Goal: Transaction & Acquisition: Book appointment/travel/reservation

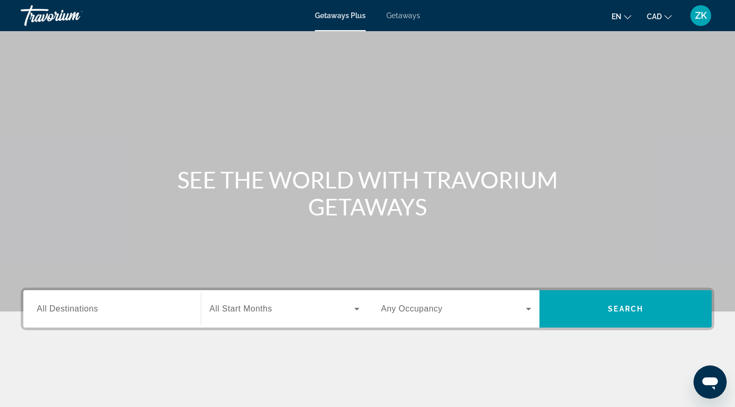
click at [401, 15] on span "Getaways" at bounding box center [404, 15] width 34 height 8
click at [173, 311] on input "Destination All Destinations" at bounding box center [112, 309] width 150 height 12
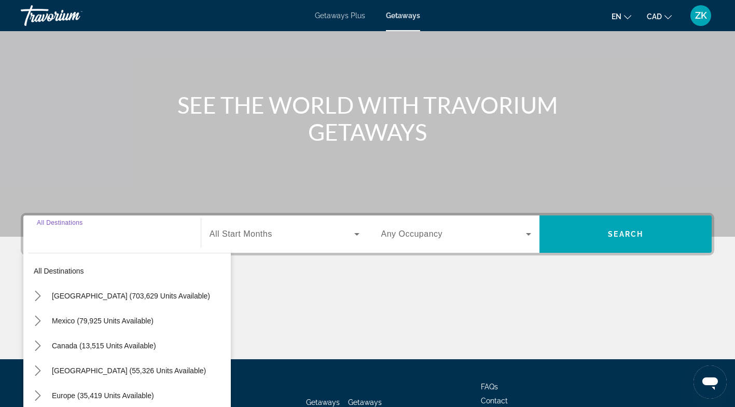
scroll to position [154, 0]
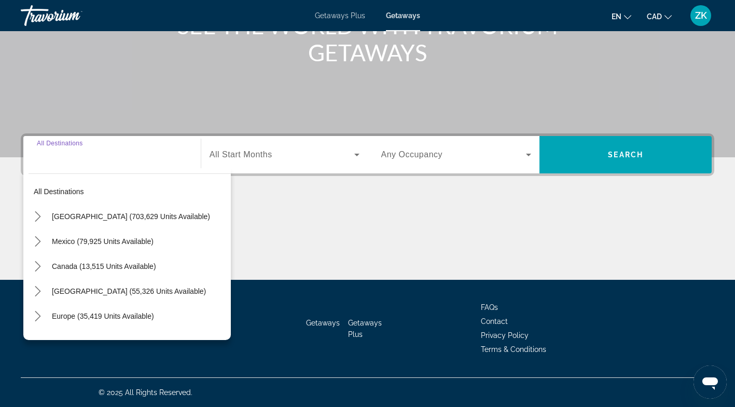
click at [42, 315] on icon "Toggle Europe (35,419 units available) submenu" at bounding box center [38, 316] width 10 height 10
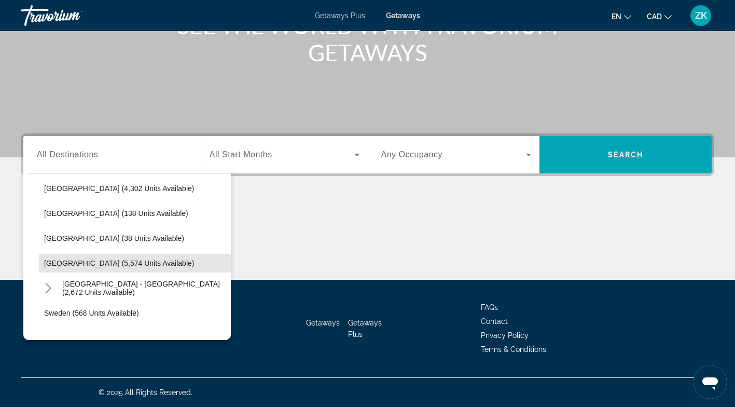
scroll to position [503, 0]
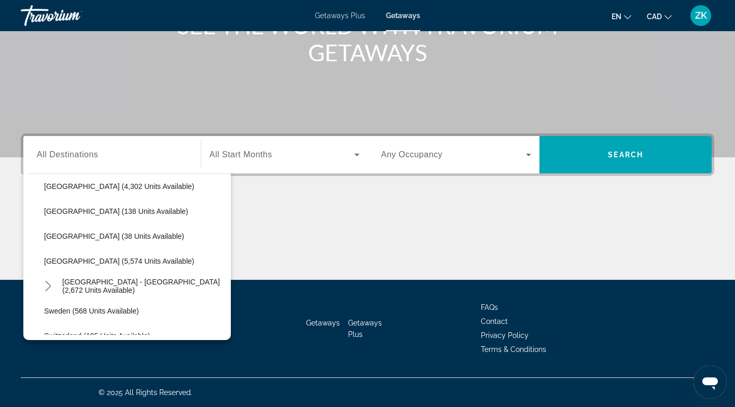
click at [92, 259] on span "Spain (5,574 units available)" at bounding box center [119, 261] width 150 height 8
type input "**********"
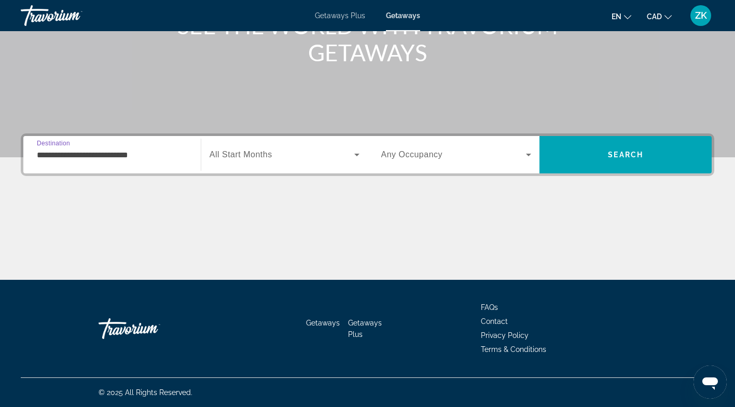
click at [357, 155] on icon "Search widget" at bounding box center [356, 155] width 5 height 3
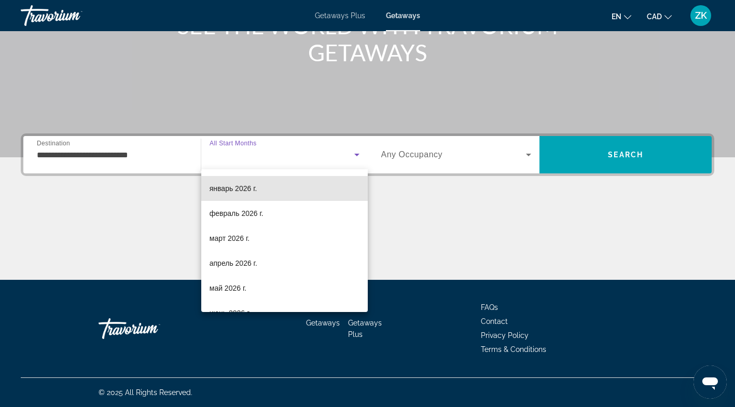
scroll to position [98, 0]
click at [227, 288] on span "май 2026 г." at bounding box center [228, 287] width 37 height 12
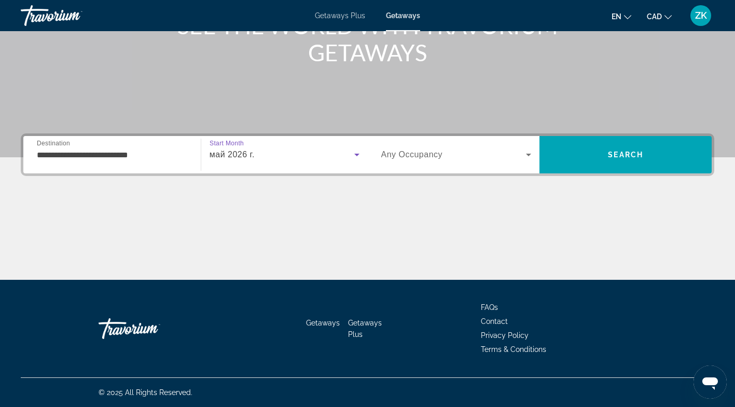
click at [638, 160] on span "Search" at bounding box center [626, 154] width 172 height 25
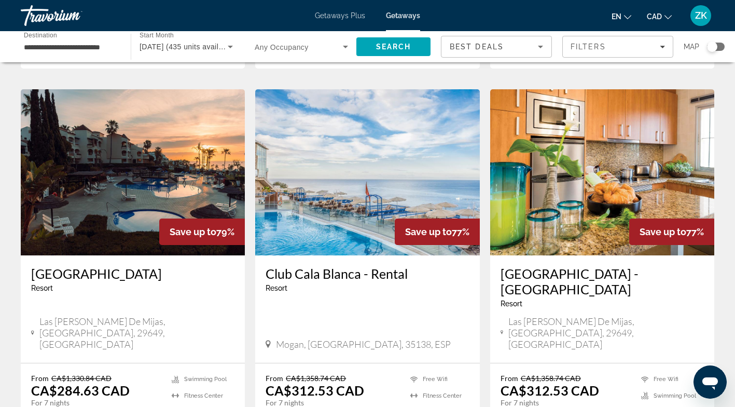
scroll to position [755, 0]
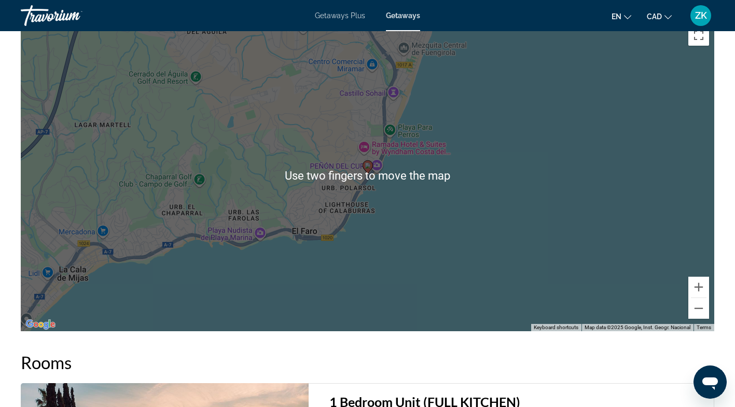
scroll to position [1420, 0]
click at [486, 230] on div "To activate drag with keyboard, press Alt + Enter. Once in keyboard drag state,…" at bounding box center [368, 175] width 694 height 311
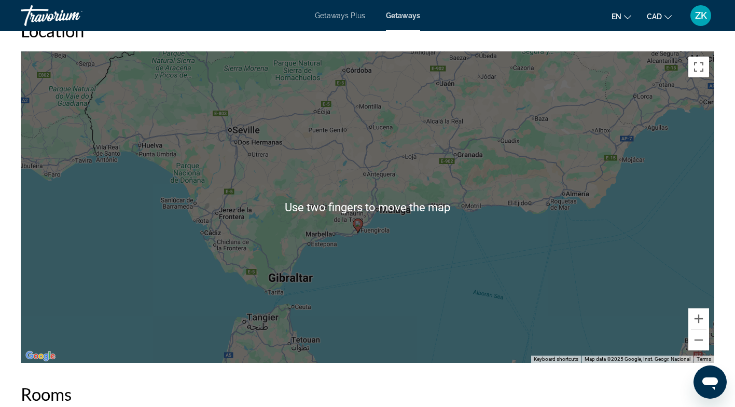
scroll to position [1388, 0]
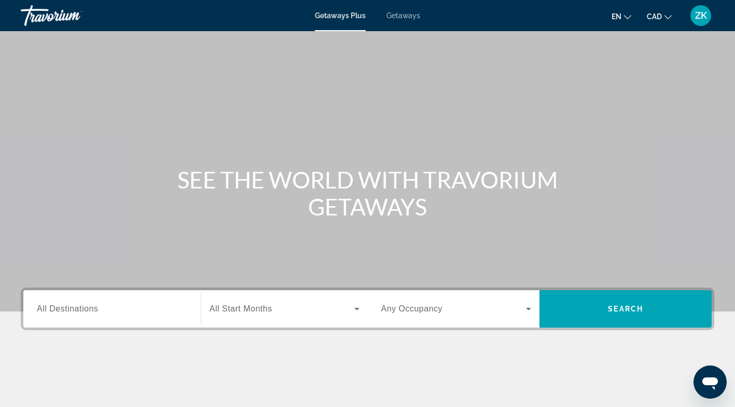
click at [134, 311] on input "Destination All Destinations" at bounding box center [112, 309] width 150 height 12
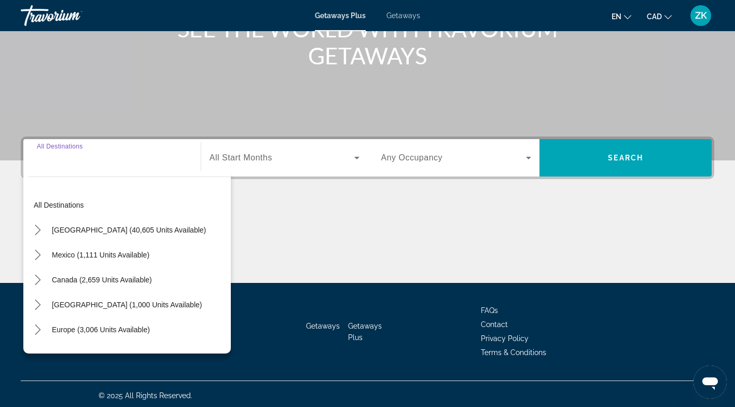
scroll to position [154, 0]
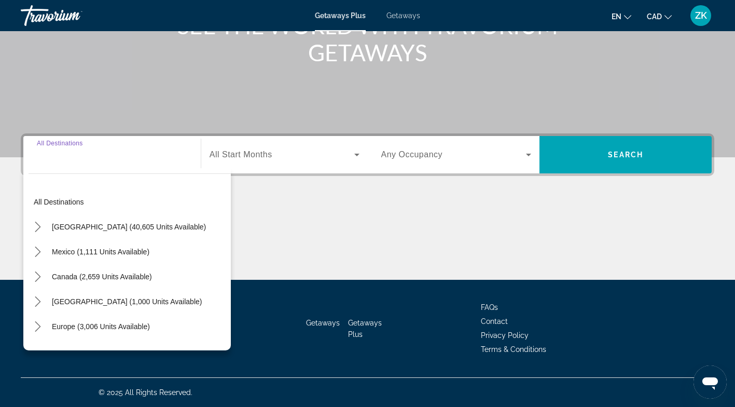
click at [36, 326] on icon "Toggle Europe (3,006 units available) submenu" at bounding box center [38, 326] width 10 height 10
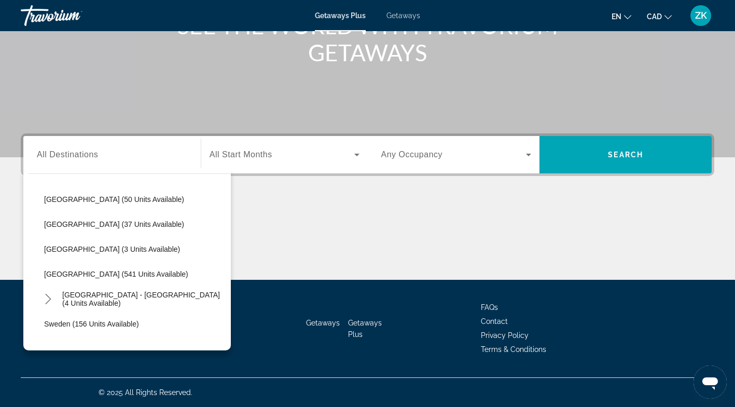
scroll to position [402, 0]
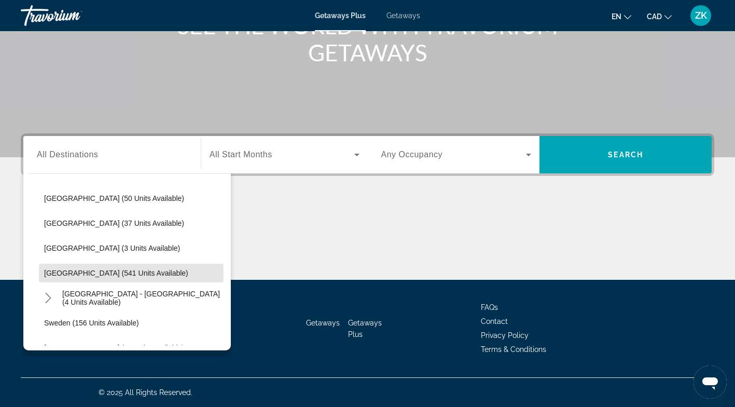
click at [85, 273] on span "[GEOGRAPHIC_DATA] (541 units available)" at bounding box center [116, 273] width 144 height 8
type input "**********"
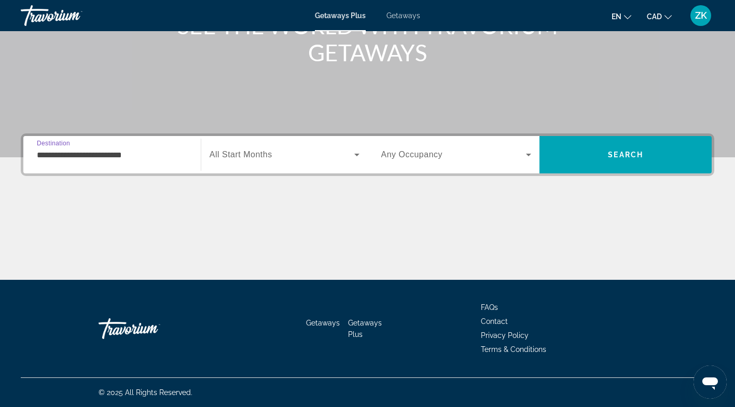
click at [357, 155] on icon "Search widget" at bounding box center [356, 155] width 5 height 3
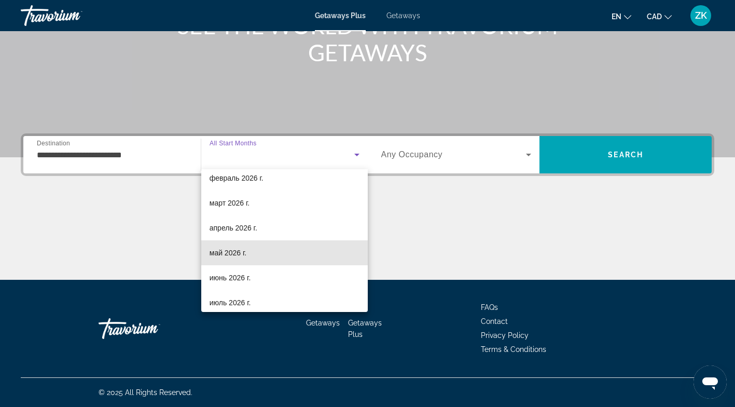
scroll to position [133, 0]
click at [234, 254] on span "май 2026 г." at bounding box center [228, 252] width 37 height 12
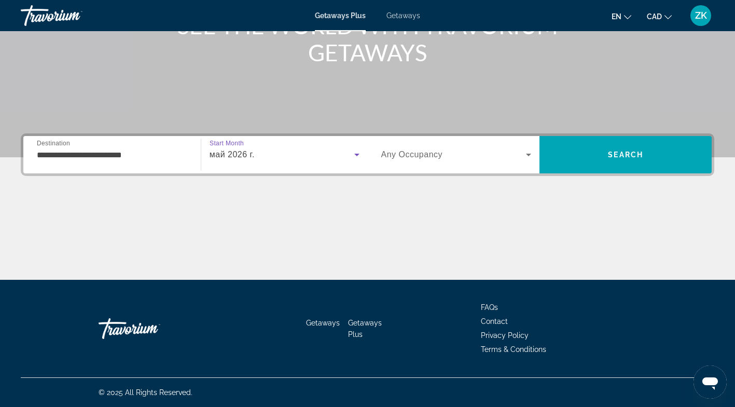
click at [635, 157] on span "Search" at bounding box center [625, 154] width 35 height 8
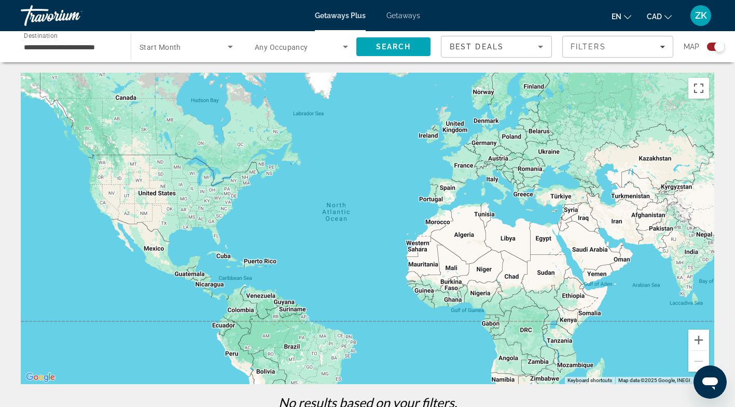
click at [399, 47] on span "Search" at bounding box center [393, 47] width 35 height 8
click at [404, 17] on span "Getaways" at bounding box center [404, 15] width 34 height 8
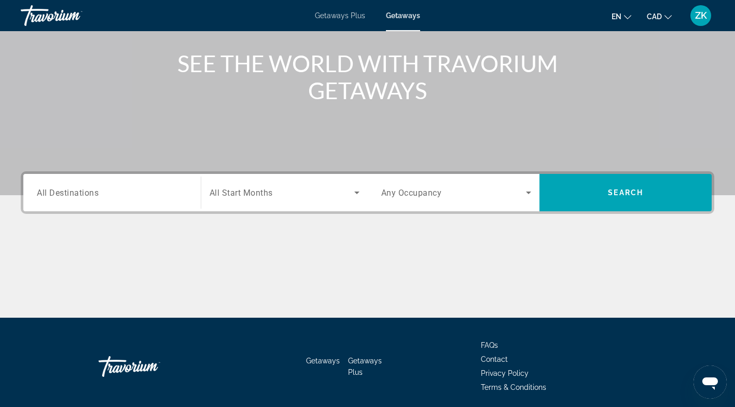
click at [184, 192] on input "Destination All Destinations" at bounding box center [112, 193] width 150 height 12
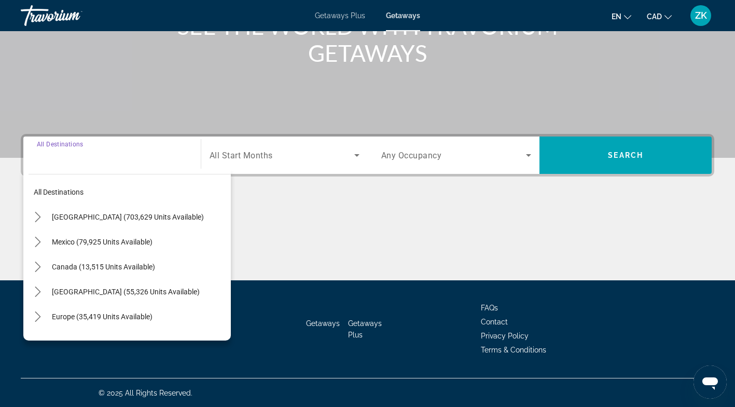
scroll to position [154, 0]
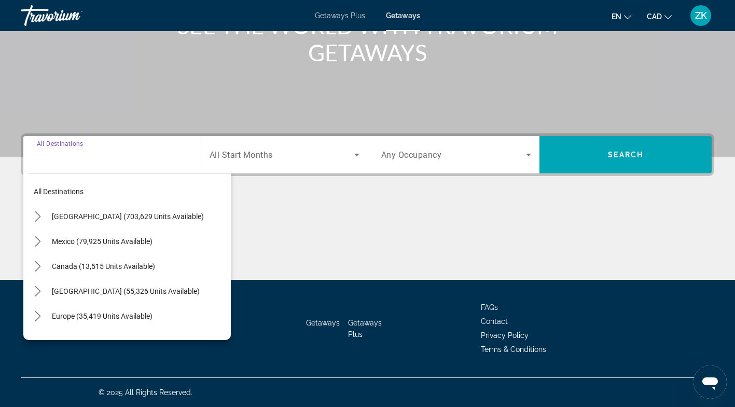
click at [35, 316] on icon "Toggle Europe (35,419 units available) submenu" at bounding box center [38, 316] width 10 height 10
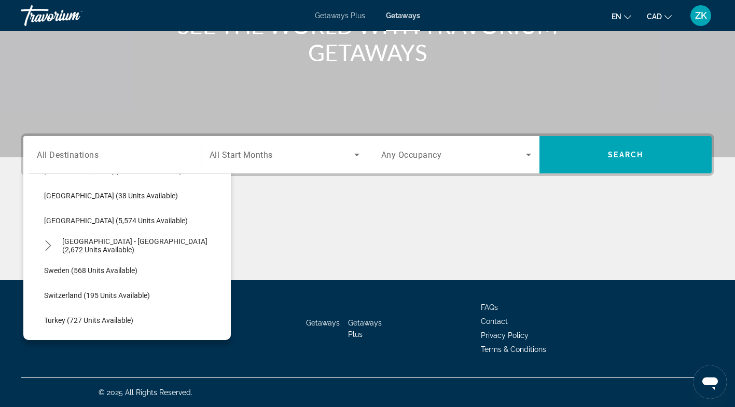
scroll to position [544, 0]
click at [91, 224] on span "Spain (5,574 units available)" at bounding box center [116, 220] width 144 height 8
type input "**********"
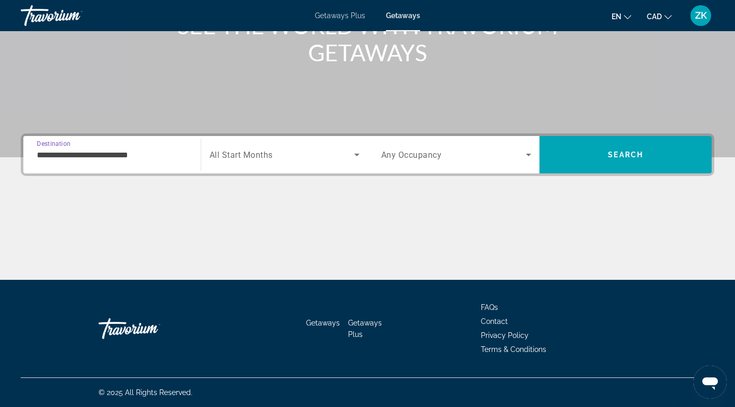
click at [349, 159] on span "Search widget" at bounding box center [282, 154] width 145 height 12
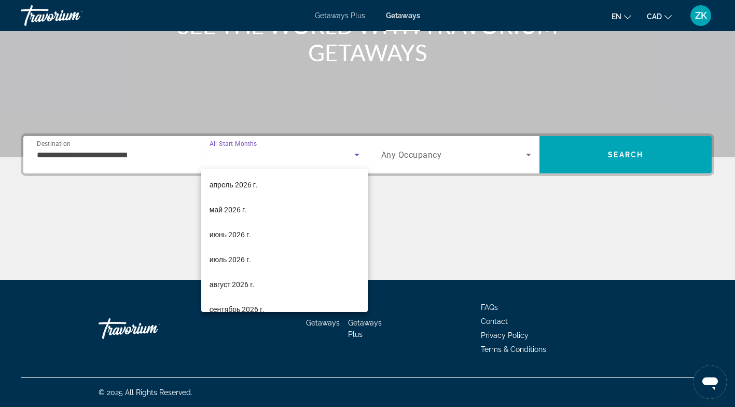
scroll to position [176, 0]
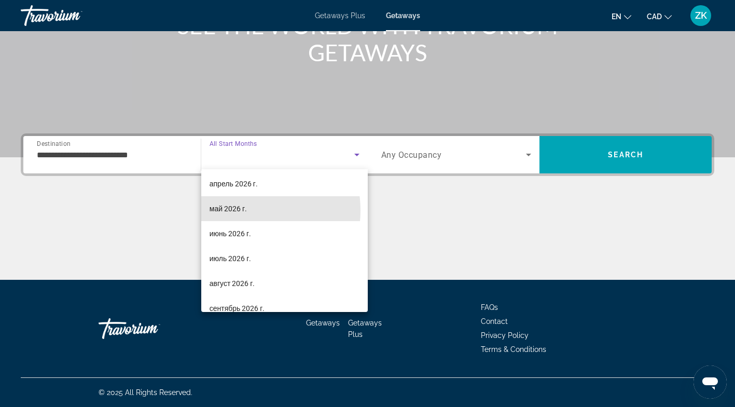
click at [238, 210] on span "май 2026 г." at bounding box center [228, 208] width 37 height 12
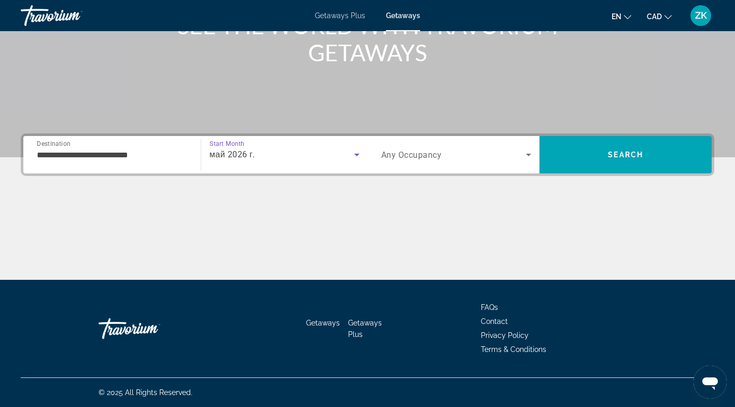
click at [634, 161] on span "Search" at bounding box center [626, 154] width 172 height 25
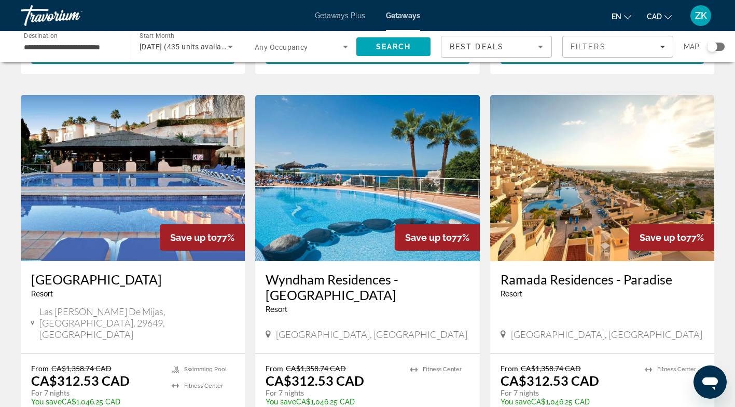
scroll to position [1137, 0]
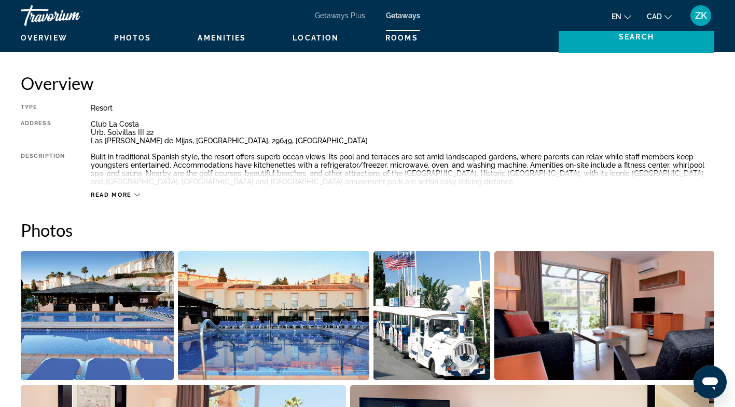
scroll to position [321, 0]
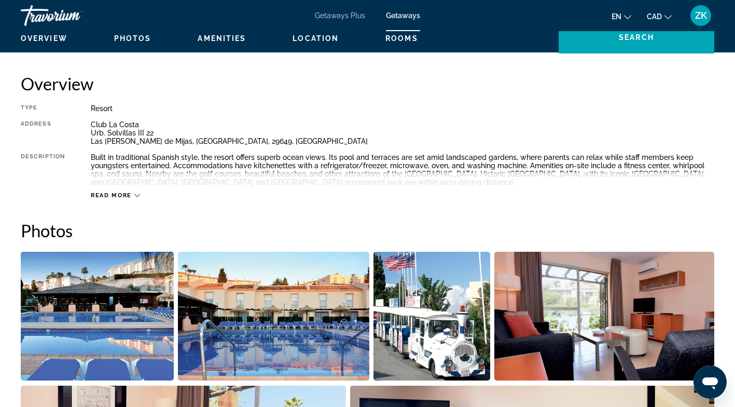
click at [132, 196] on div "Read more" at bounding box center [115, 195] width 49 height 7
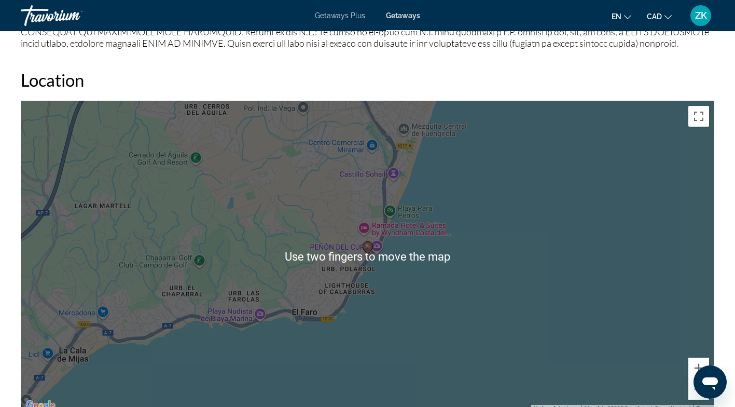
scroll to position [1388, 0]
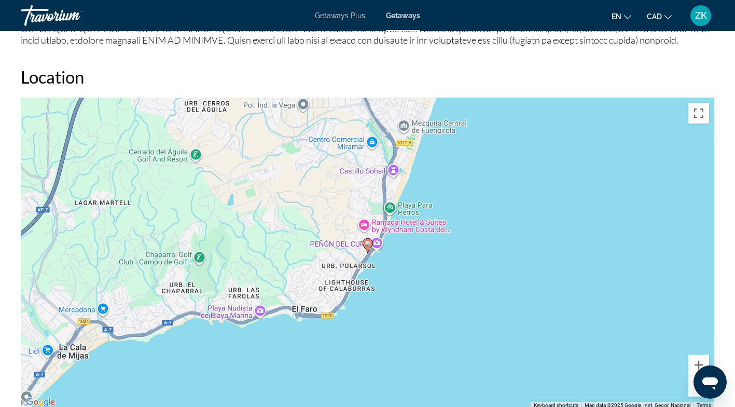
click at [482, 225] on div "To activate drag with keyboard, press Alt + Enter. Once in keyboard drag state,…" at bounding box center [368, 253] width 694 height 311
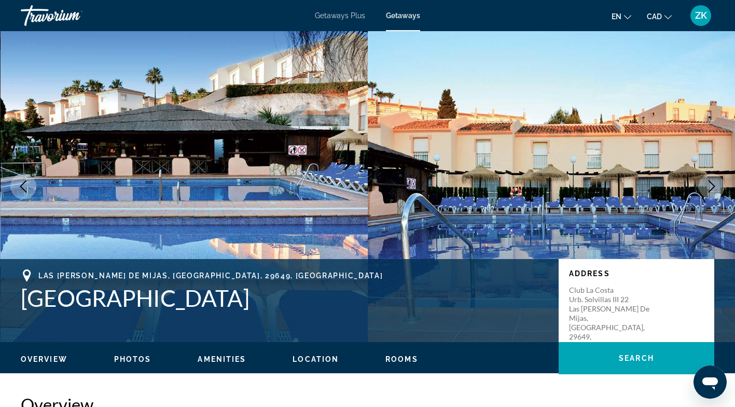
scroll to position [0, 0]
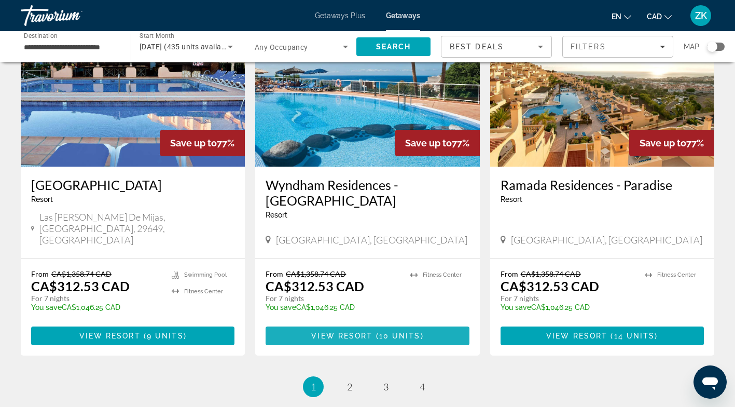
scroll to position [1235, 0]
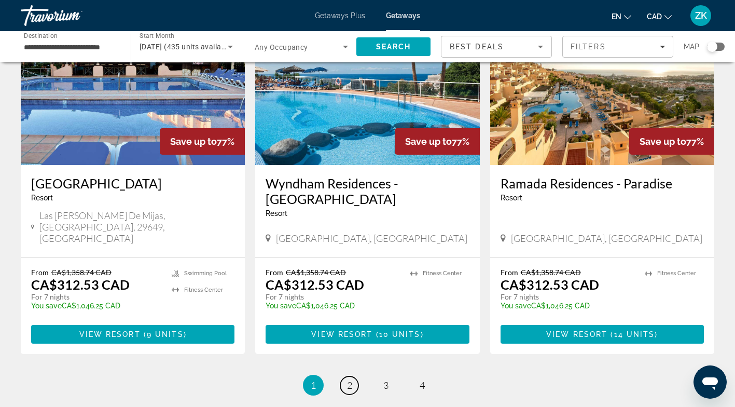
click at [349, 379] on span "2" at bounding box center [349, 384] width 5 height 11
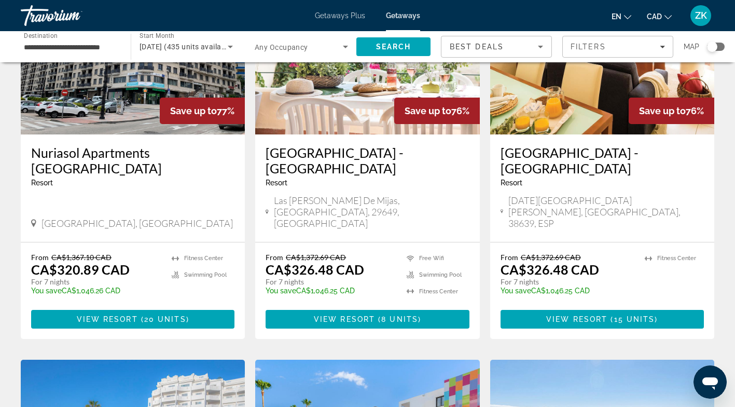
scroll to position [130, 0]
click at [131, 307] on span "Main content" at bounding box center [132, 319] width 203 height 25
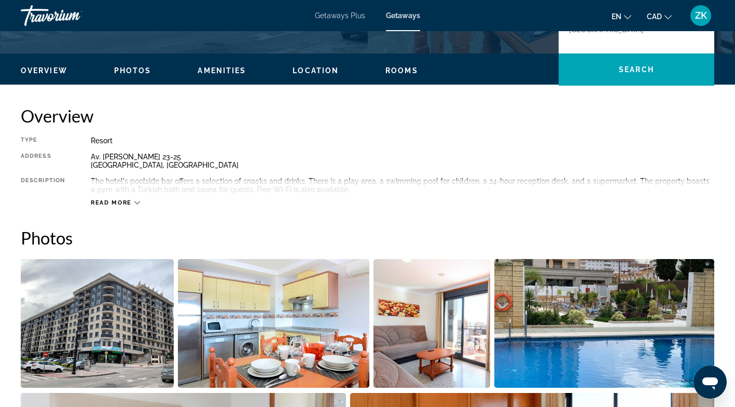
scroll to position [290, 0]
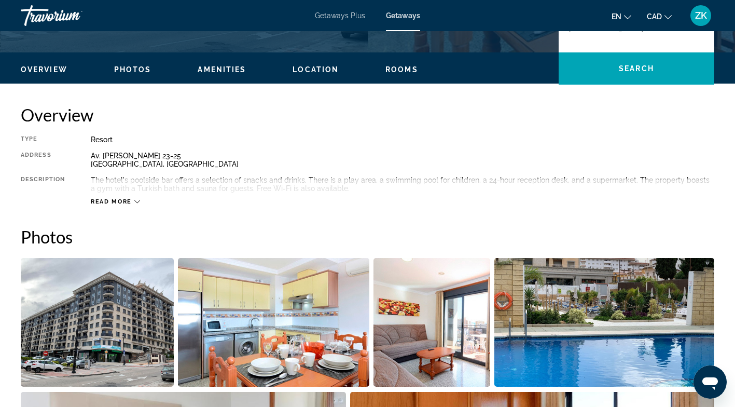
click at [130, 201] on span "Read more" at bounding box center [111, 201] width 41 height 7
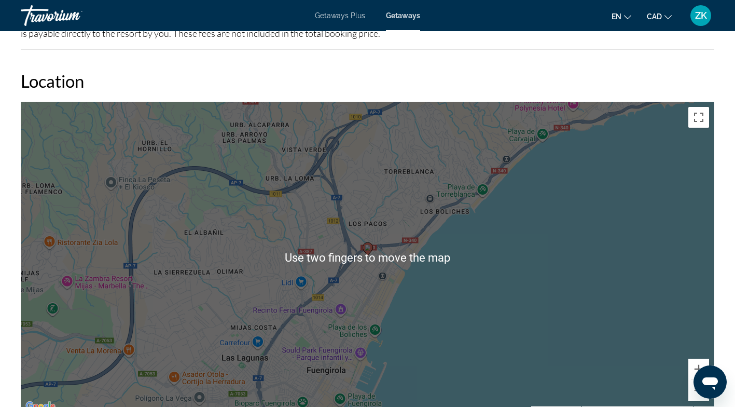
scroll to position [1092, 0]
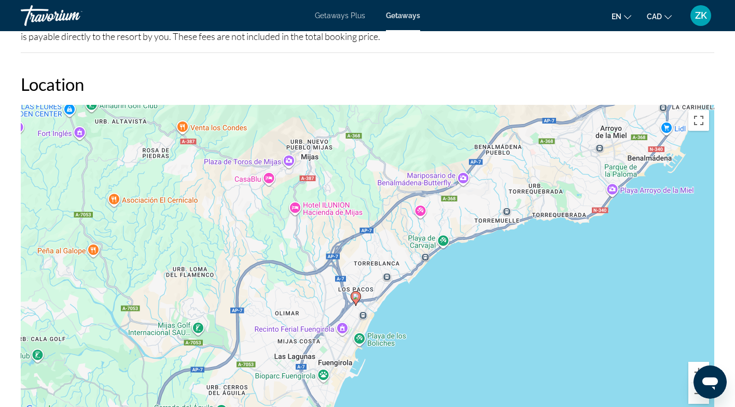
click at [383, 216] on div "To activate drag with keyboard, press Alt + Enter. Once in keyboard drag state,…" at bounding box center [368, 260] width 694 height 311
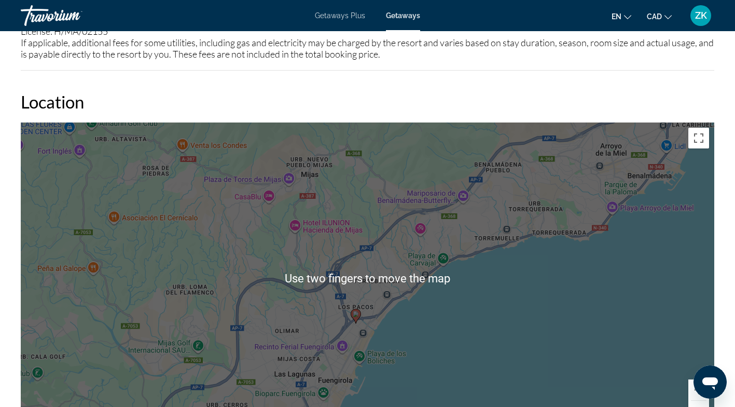
scroll to position [1075, 0]
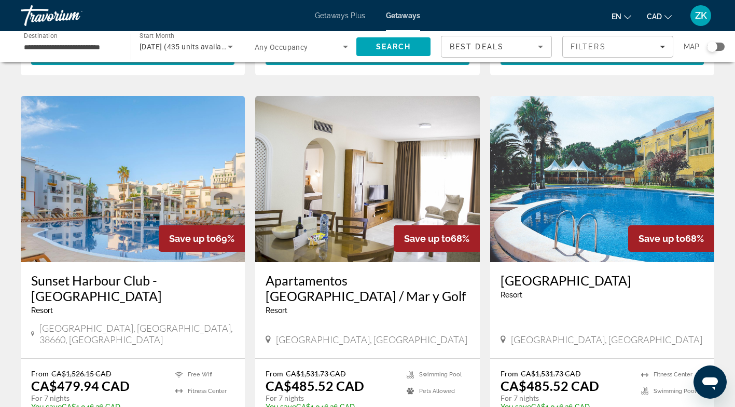
scroll to position [787, 0]
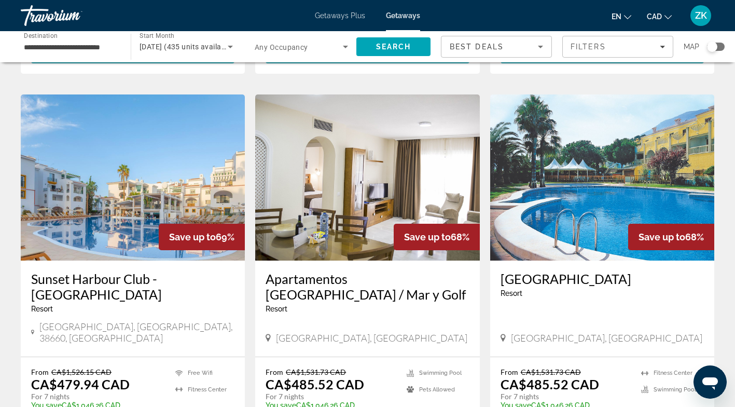
click at [625, 405] on div "Save up to 77% Nuriasol Apartments Fuengirola Resort - This is an adults only r…" at bounding box center [368, 75] width 704 height 1527
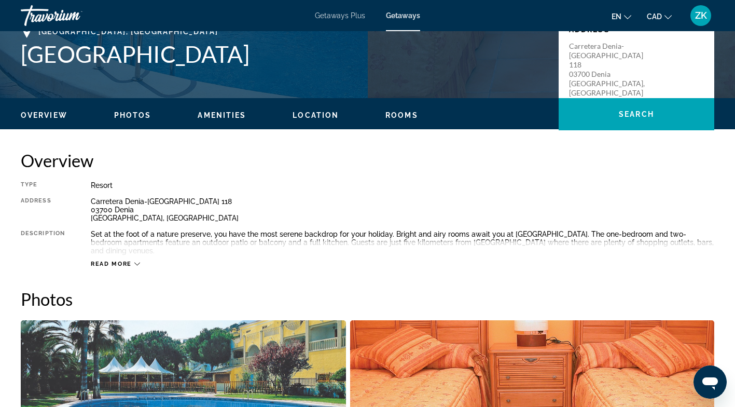
scroll to position [249, 0]
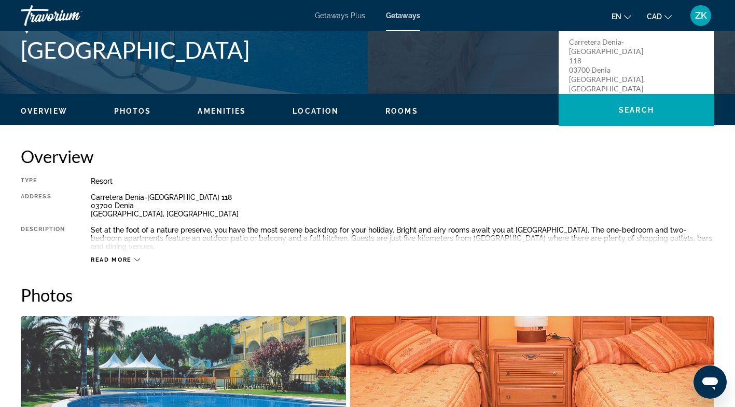
click at [124, 256] on span "Read more" at bounding box center [111, 259] width 41 height 7
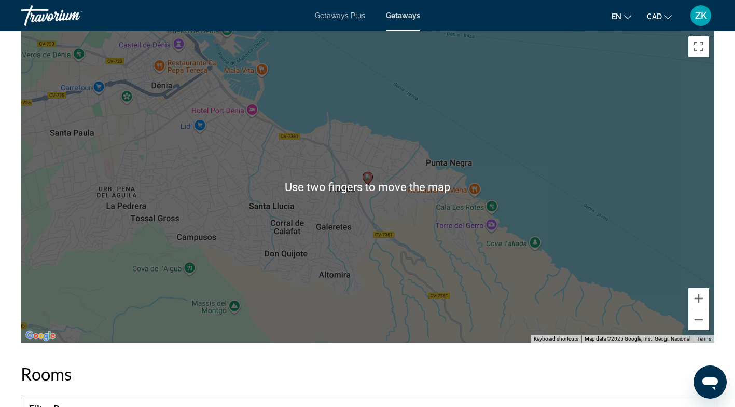
scroll to position [1337, 0]
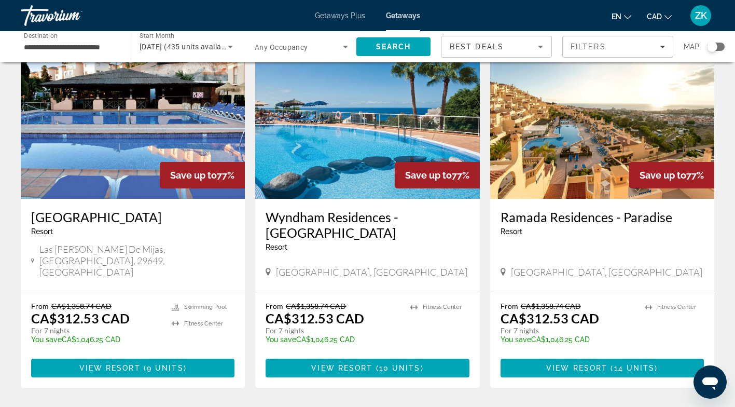
scroll to position [1203, 0]
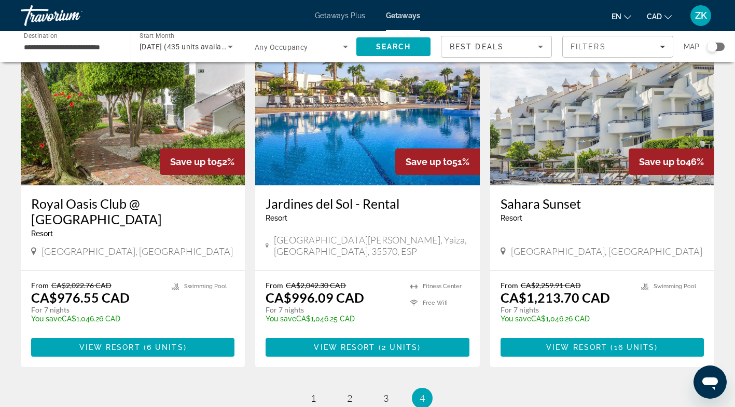
scroll to position [79, 0]
click at [606, 343] on span "View Resort" at bounding box center [576, 347] width 61 height 8
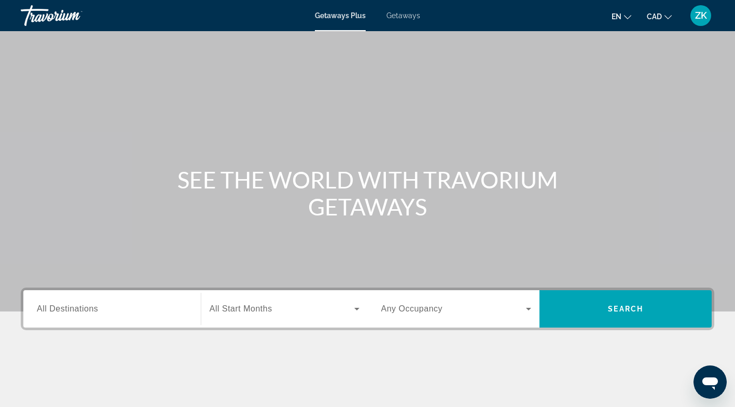
click at [160, 309] on input "Destination All Destinations" at bounding box center [112, 309] width 150 height 12
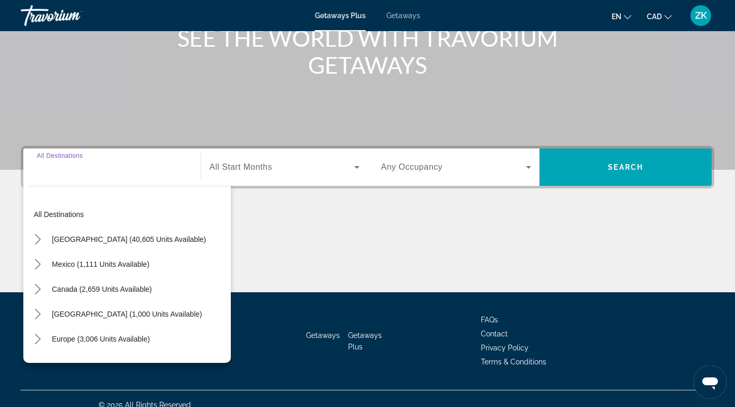
scroll to position [154, 0]
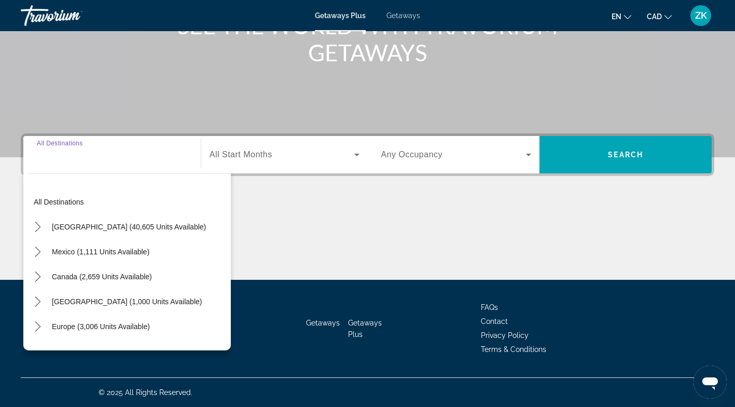
click at [33, 326] on icon "Toggle Europe (3,006 units available) submenu" at bounding box center [38, 326] width 10 height 10
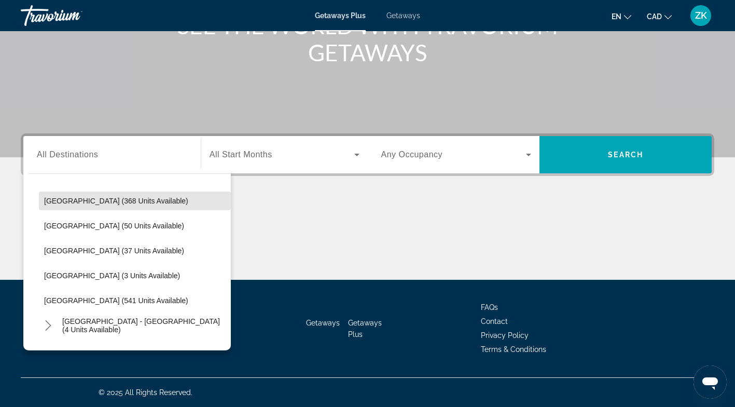
scroll to position [376, 0]
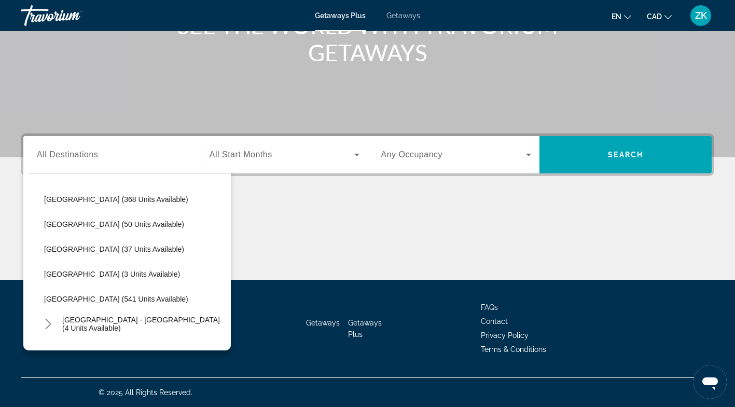
click at [89, 299] on span "[GEOGRAPHIC_DATA] (541 units available)" at bounding box center [116, 299] width 144 height 8
type input "**********"
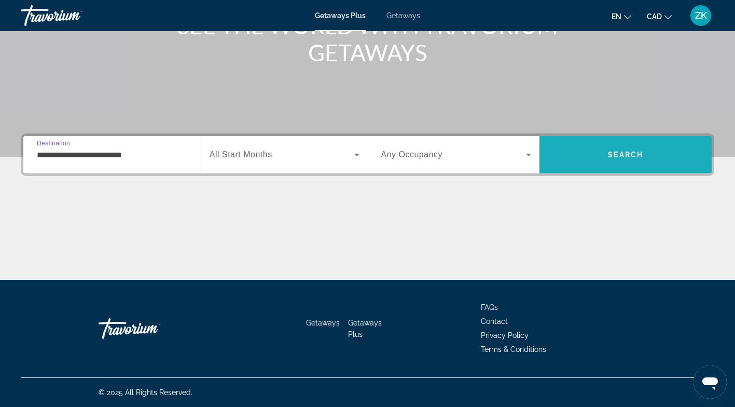
click at [623, 160] on span "Search" at bounding box center [626, 154] width 172 height 25
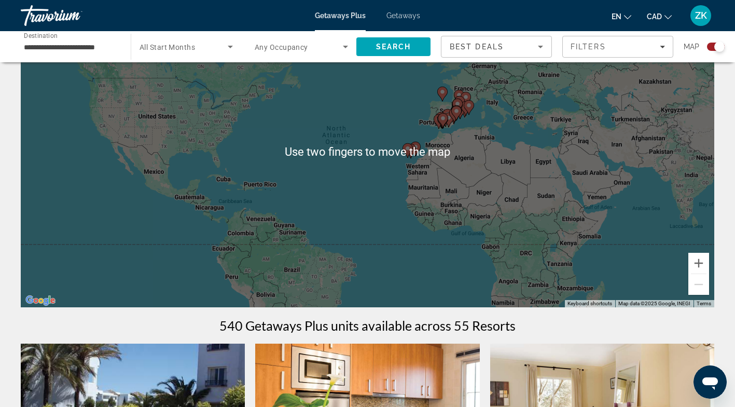
scroll to position [77, 0]
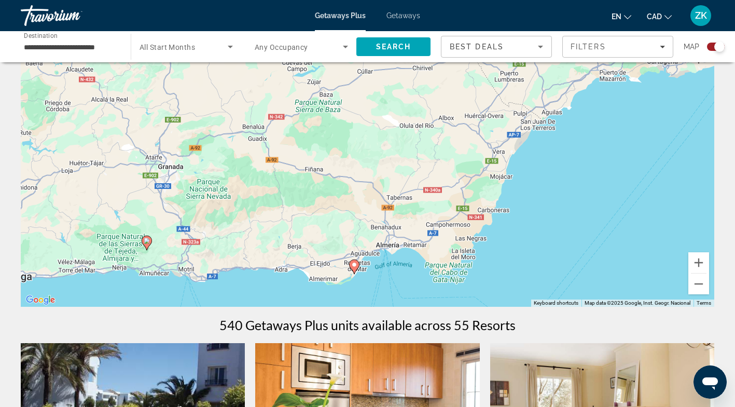
click at [147, 242] on image "Main content" at bounding box center [147, 241] width 6 height 6
type input "**********"
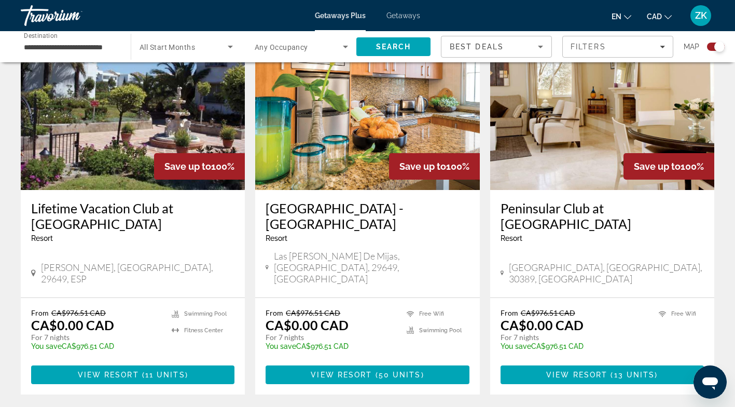
scroll to position [395, 0]
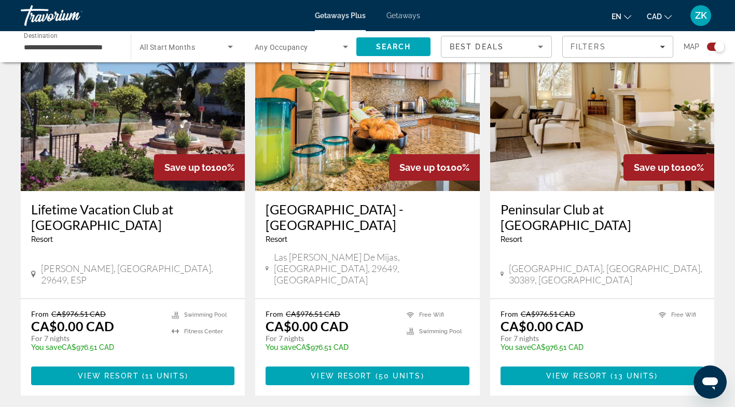
click at [137, 372] on span "View Resort" at bounding box center [108, 376] width 61 height 8
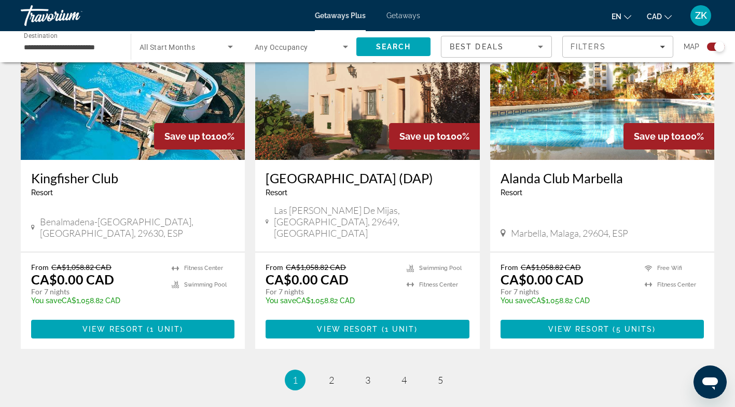
scroll to position [1590, 0]
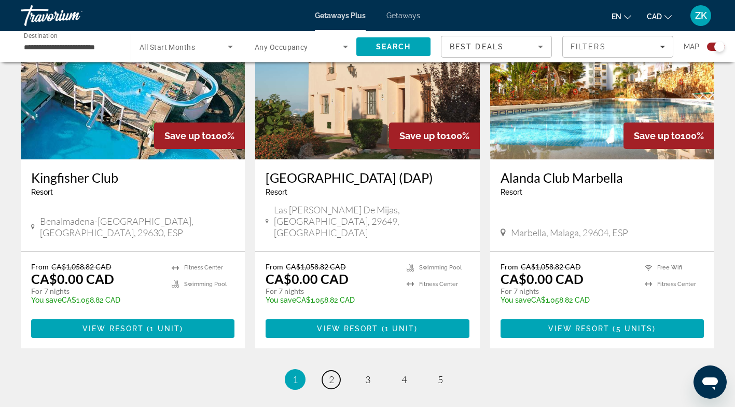
click at [331, 374] on span "2" at bounding box center [331, 379] width 5 height 11
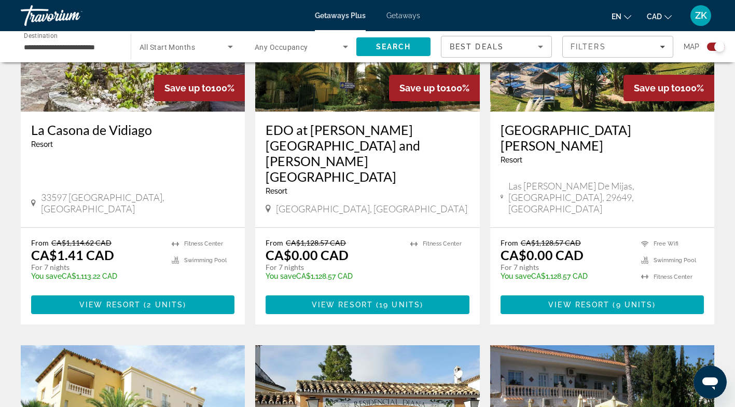
scroll to position [476, 0]
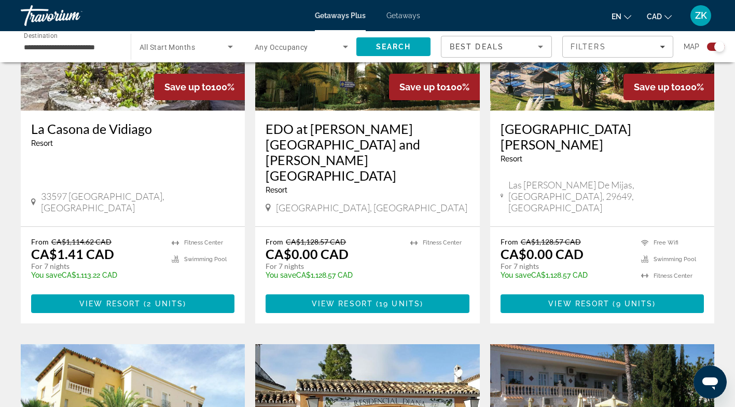
click at [371, 299] on span "View Resort" at bounding box center [342, 303] width 61 height 8
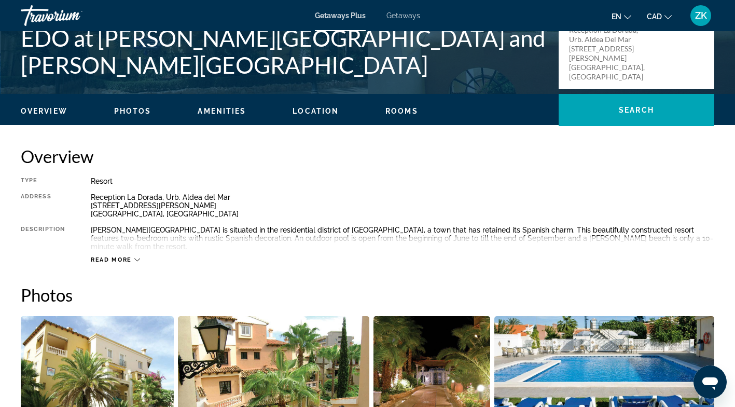
scroll to position [249, 0]
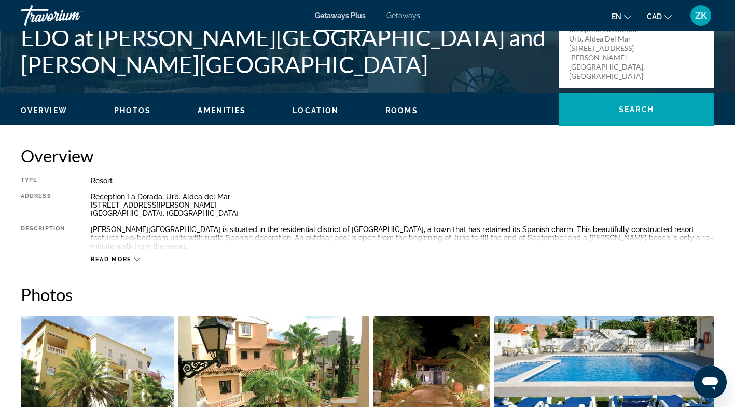
click at [131, 256] on span "Read more" at bounding box center [111, 259] width 41 height 7
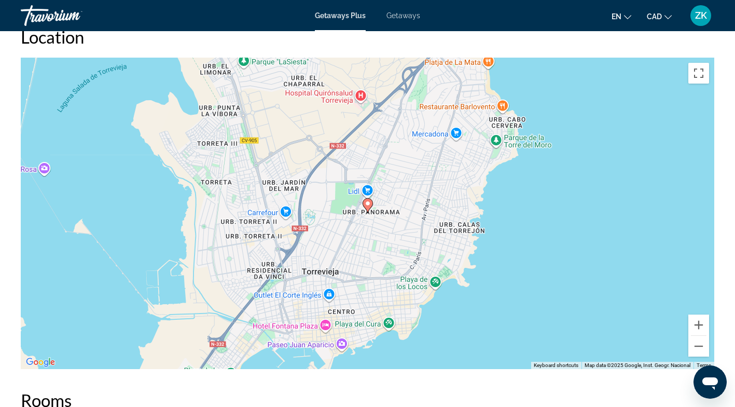
scroll to position [1298, 0]
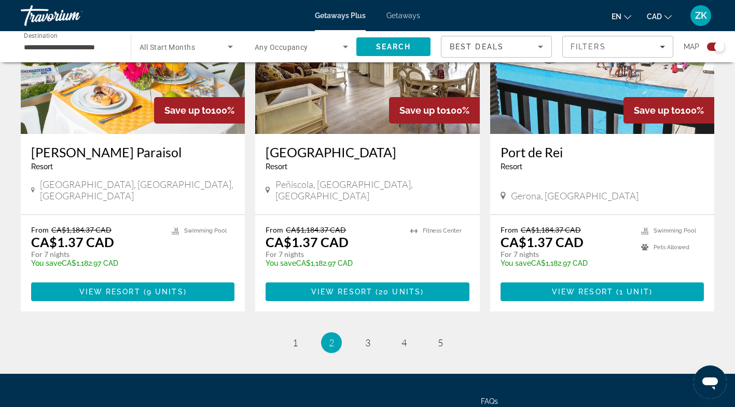
scroll to position [1625, 0]
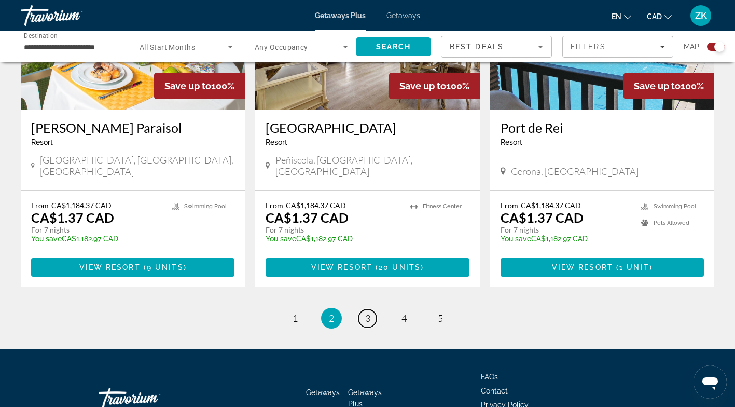
click at [367, 312] on span "3" at bounding box center [367, 317] width 5 height 11
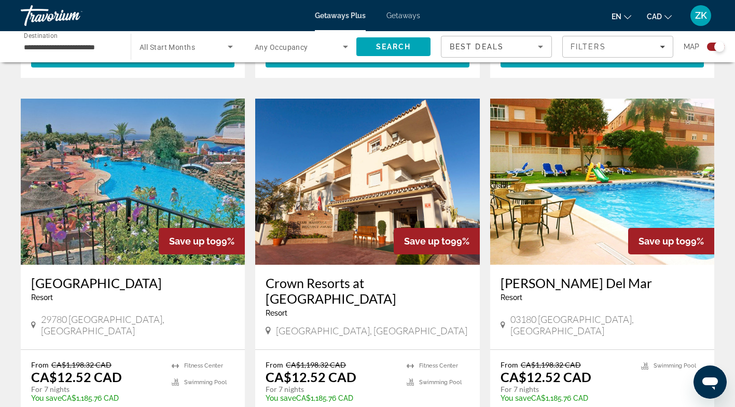
scroll to position [1417, 0]
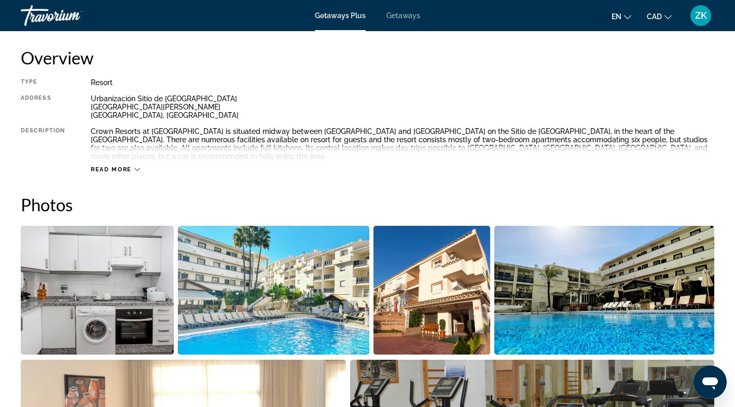
scroll to position [348, 0]
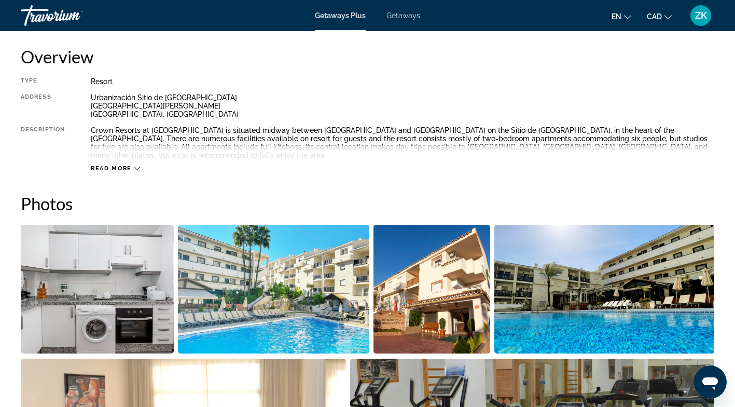
click at [131, 165] on span "Read more" at bounding box center [111, 168] width 41 height 7
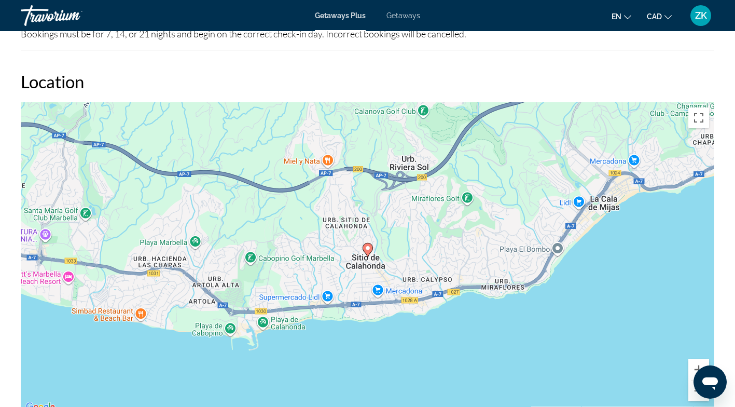
scroll to position [1393, 0]
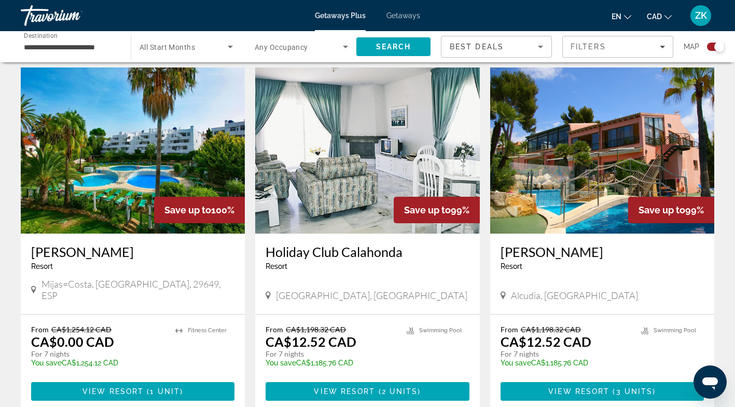
scroll to position [1087, 0]
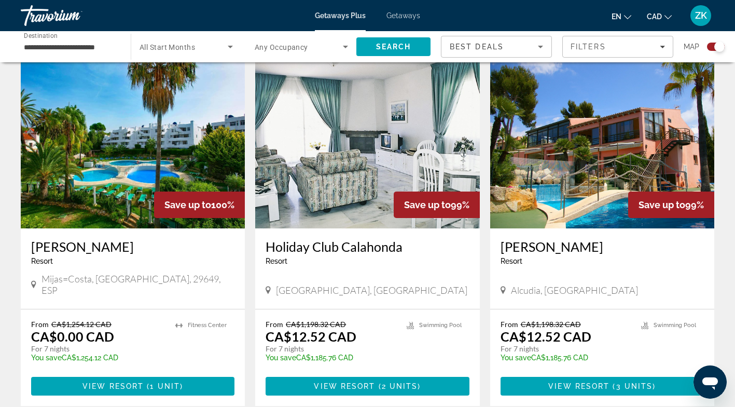
click at [115, 382] on span "View Resort" at bounding box center [113, 386] width 61 height 8
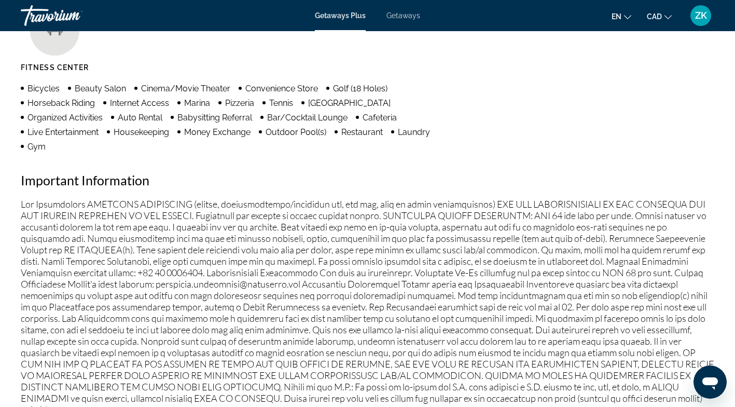
click at [292, 292] on p "Main content" at bounding box center [368, 306] width 694 height 217
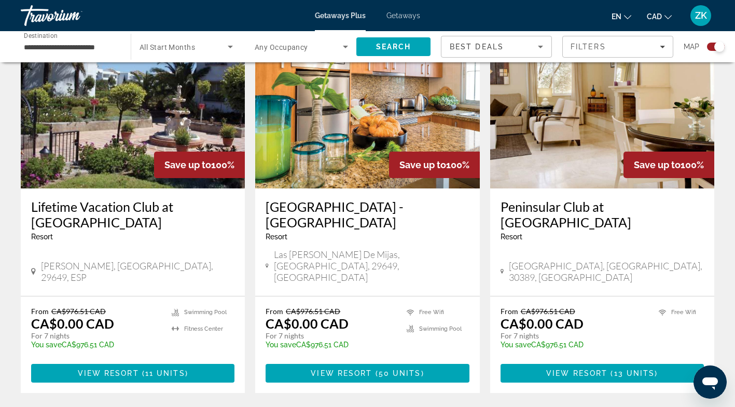
scroll to position [398, 0]
click at [359, 369] on span "View Resort" at bounding box center [341, 373] width 61 height 8
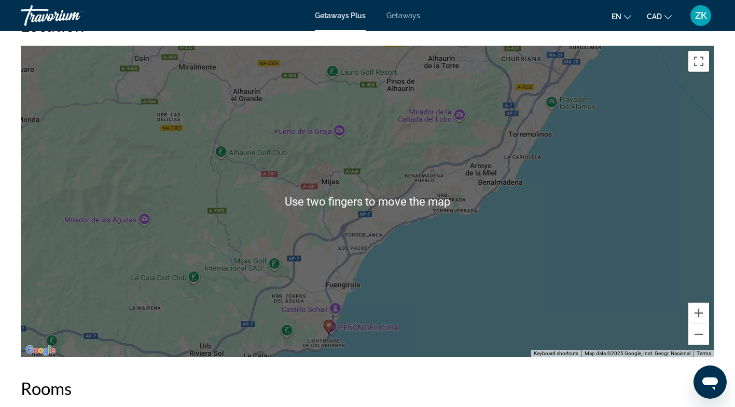
scroll to position [1418, 0]
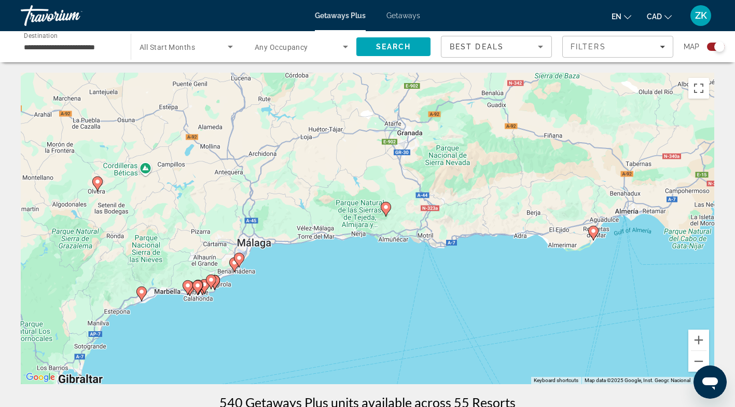
click at [387, 209] on image "Main content" at bounding box center [386, 207] width 6 height 6
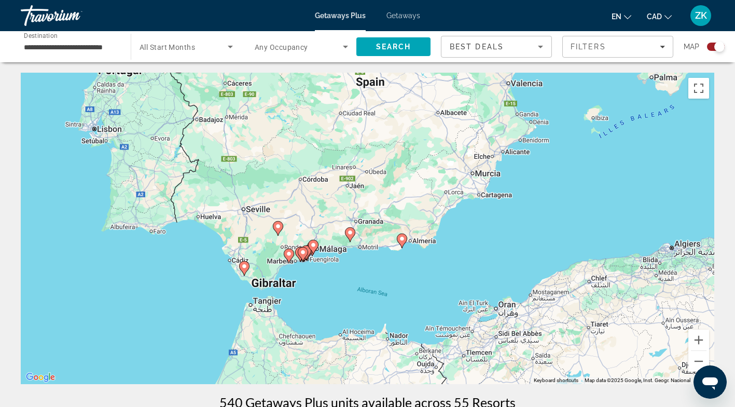
click at [350, 232] on image "Main content" at bounding box center [350, 232] width 6 height 6
type input "**********"
click at [349, 232] on image "Main content" at bounding box center [350, 232] width 6 height 6
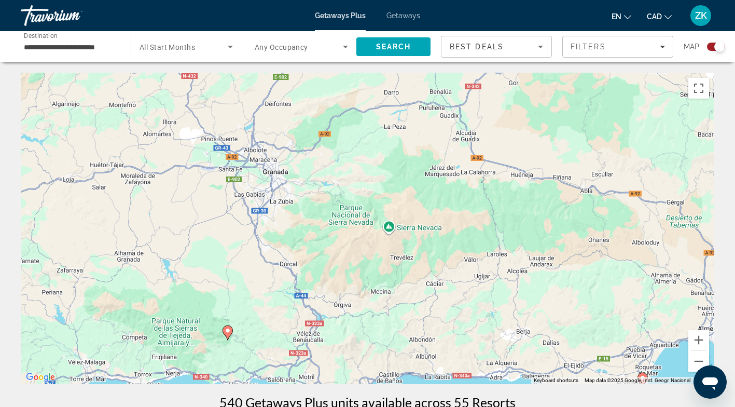
click at [227, 327] on icon "Main content" at bounding box center [227, 332] width 9 height 13
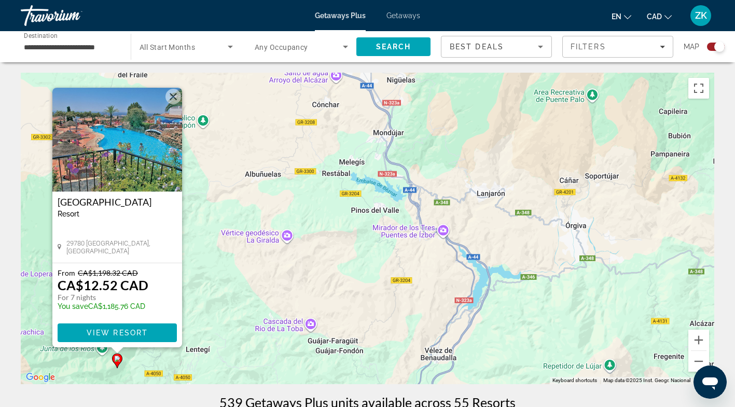
click at [108, 333] on span "View Resort" at bounding box center [116, 332] width 61 height 8
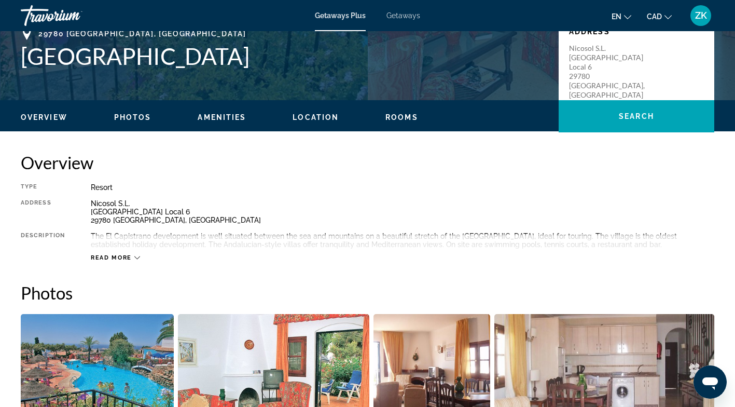
scroll to position [245, 0]
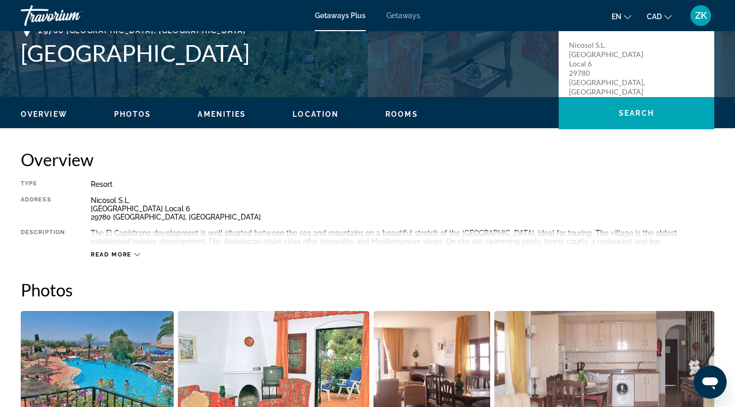
click at [127, 256] on span "Read more" at bounding box center [111, 254] width 41 height 7
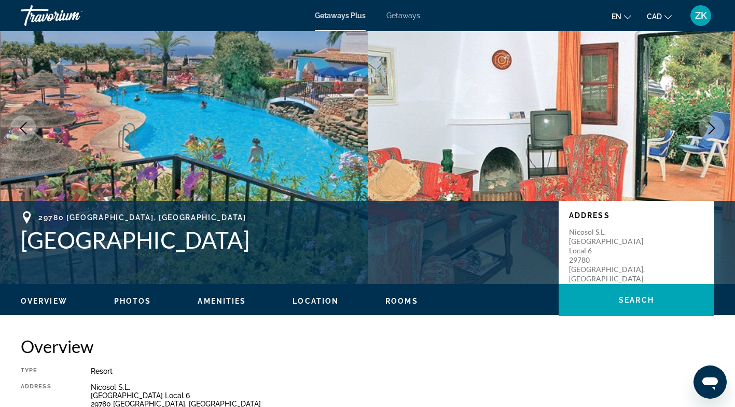
scroll to position [58, 0]
